Goal: Use online tool/utility

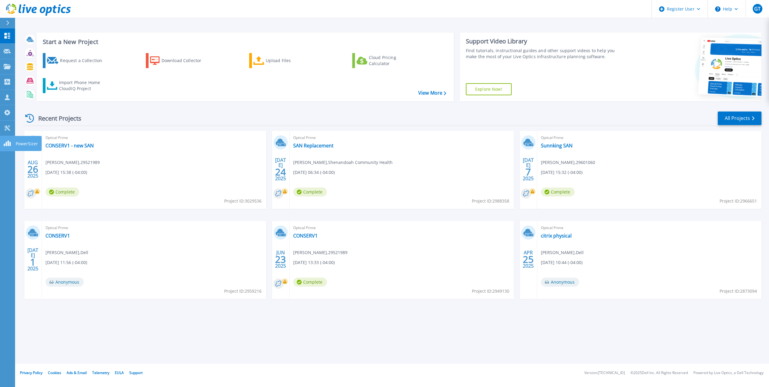
click at [8, 140] on link "PowerSizer PowerSizer" at bounding box center [7, 143] width 15 height 15
click at [8, 131] on icon at bounding box center [7, 128] width 7 height 6
